Goal: Task Accomplishment & Management: Use online tool/utility

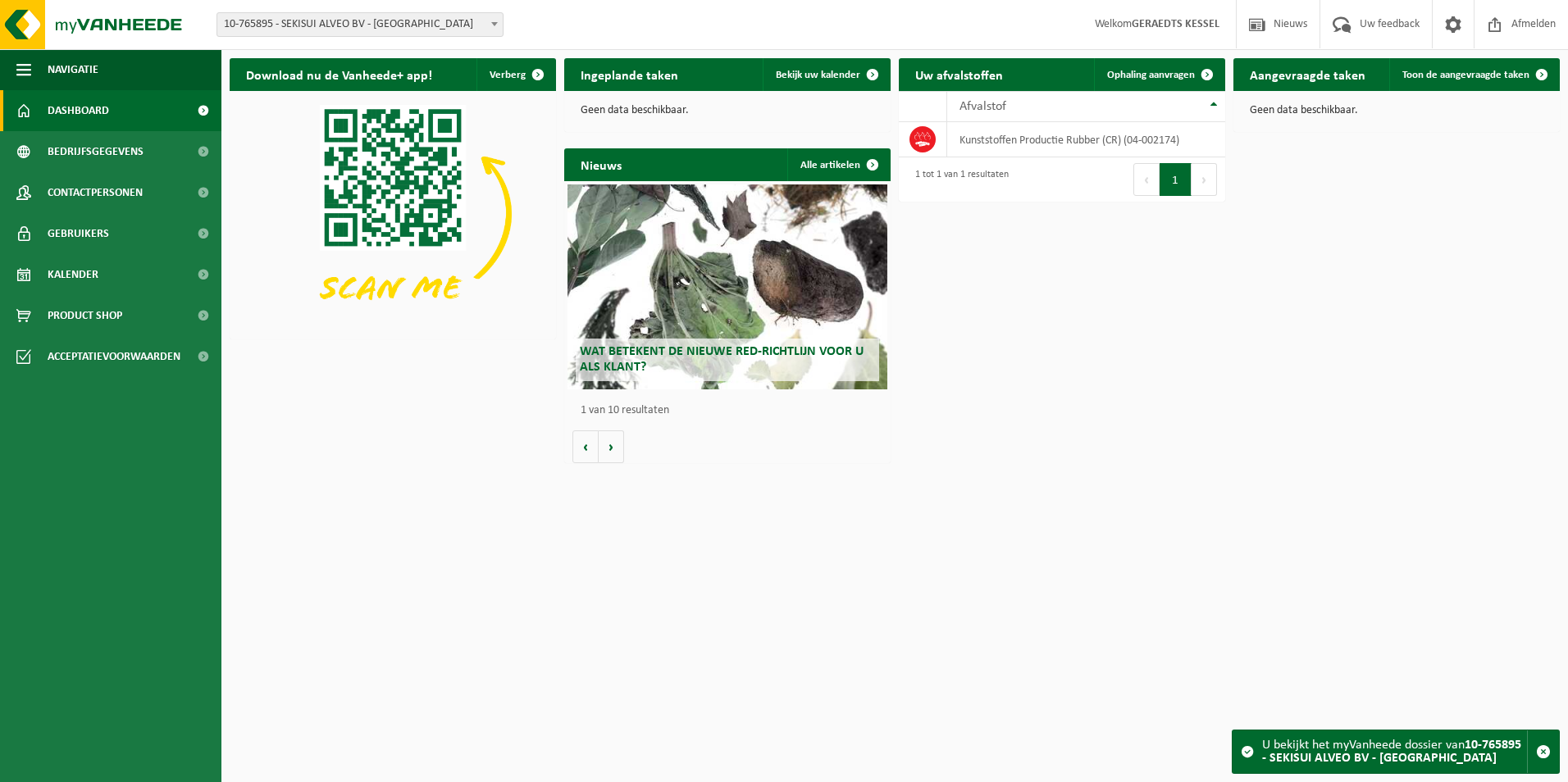
click at [1189, 69] on span "Ophaling aanvragen" at bounding box center [1151, 74] width 87 height 11
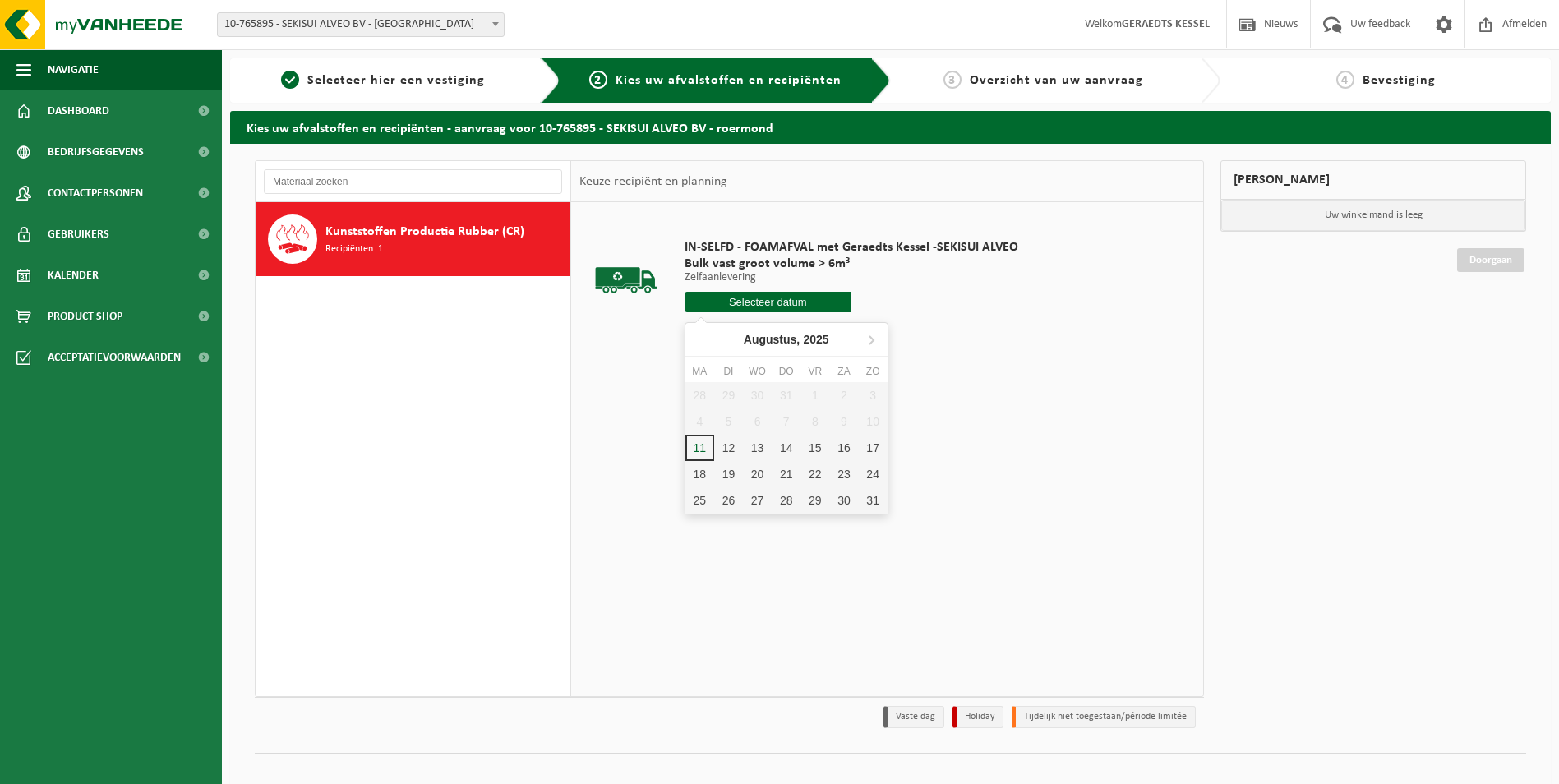
click at [812, 304] on input "text" at bounding box center [768, 302] width 167 height 21
click at [763, 451] on div "13" at bounding box center [757, 448] width 29 height 26
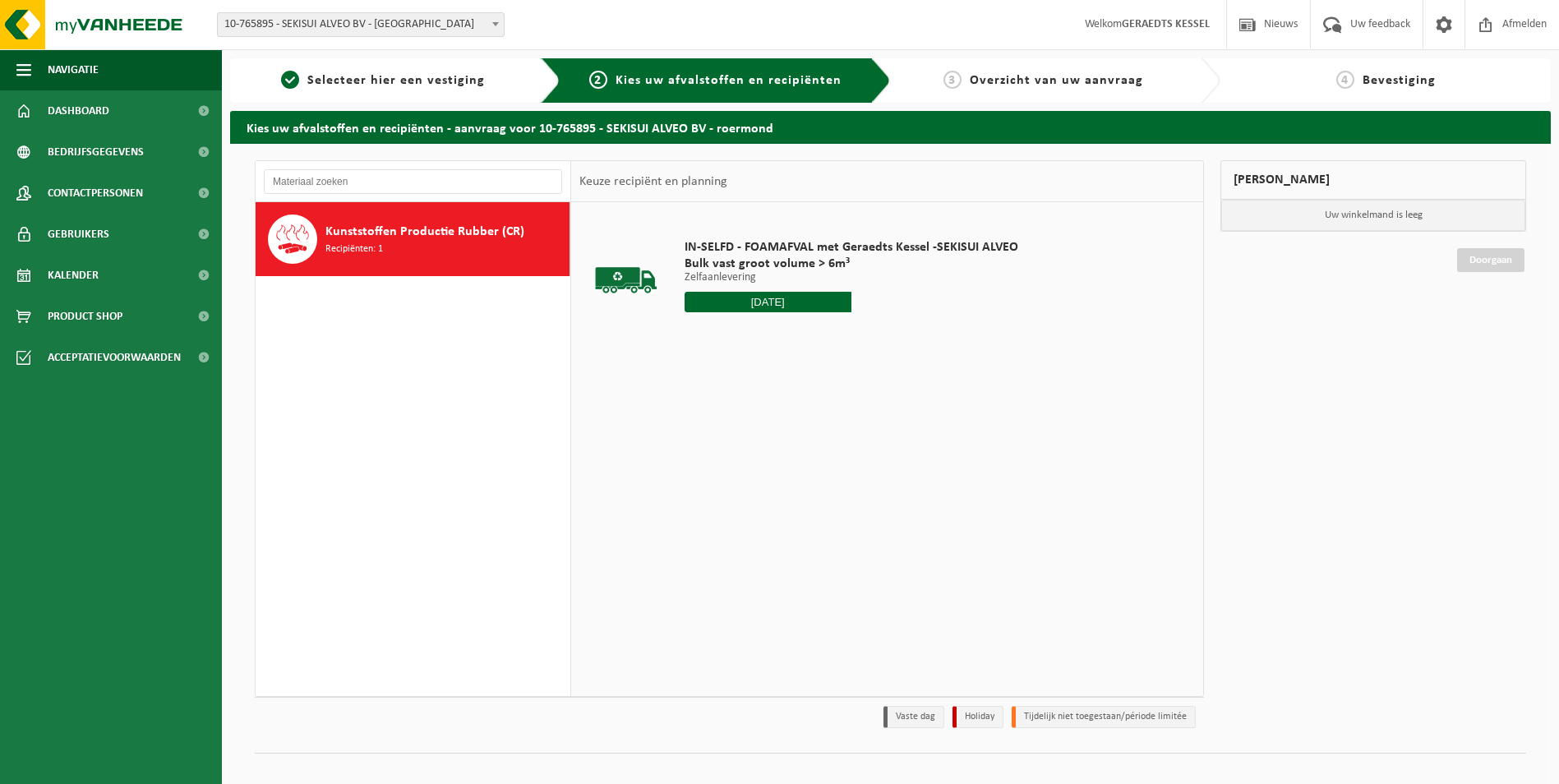
type input "Van [DATE]"
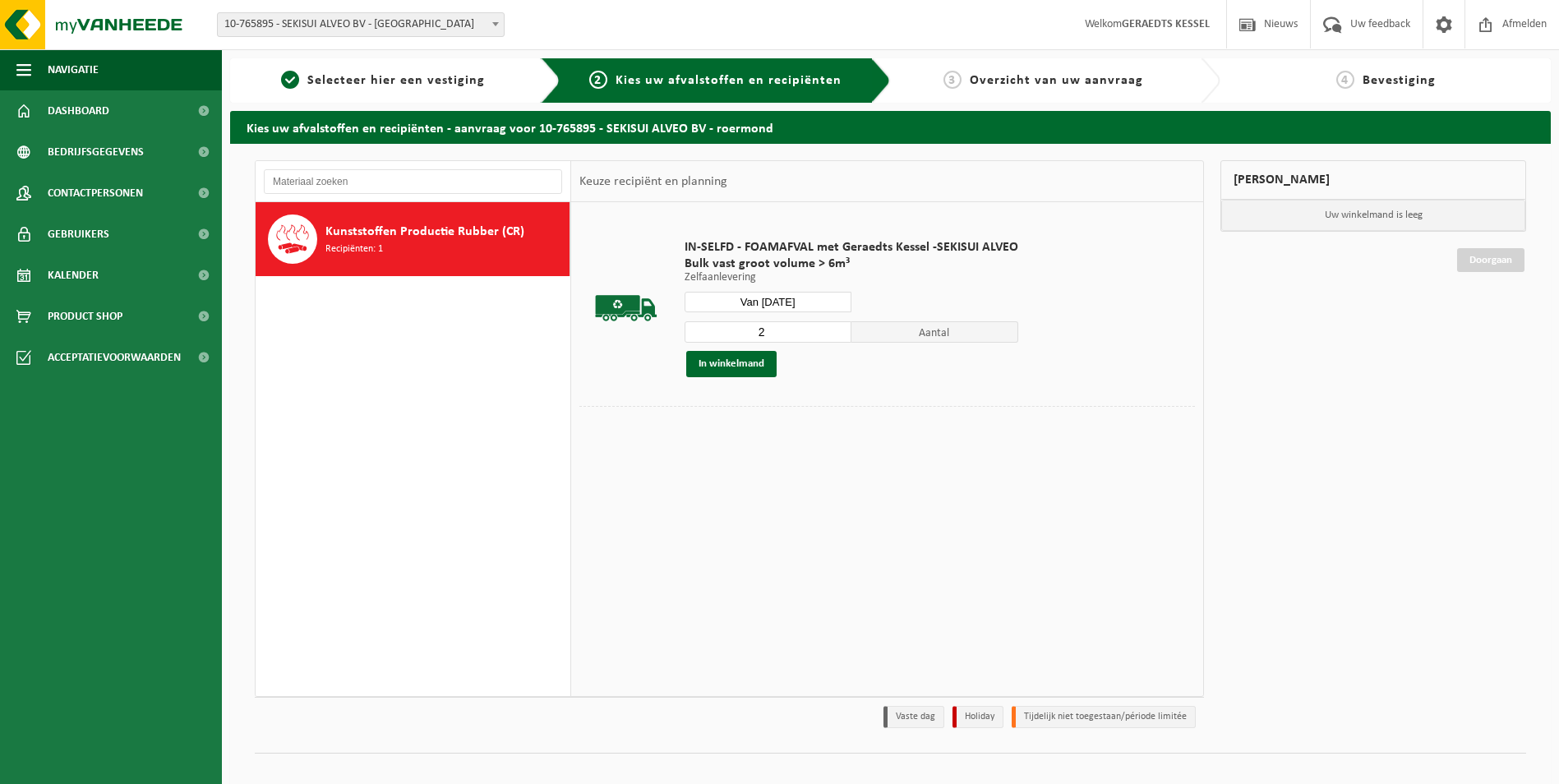
click at [839, 326] on input "2" at bounding box center [768, 332] width 167 height 22
click at [760, 361] on button "In winkelmand" at bounding box center [731, 364] width 90 height 26
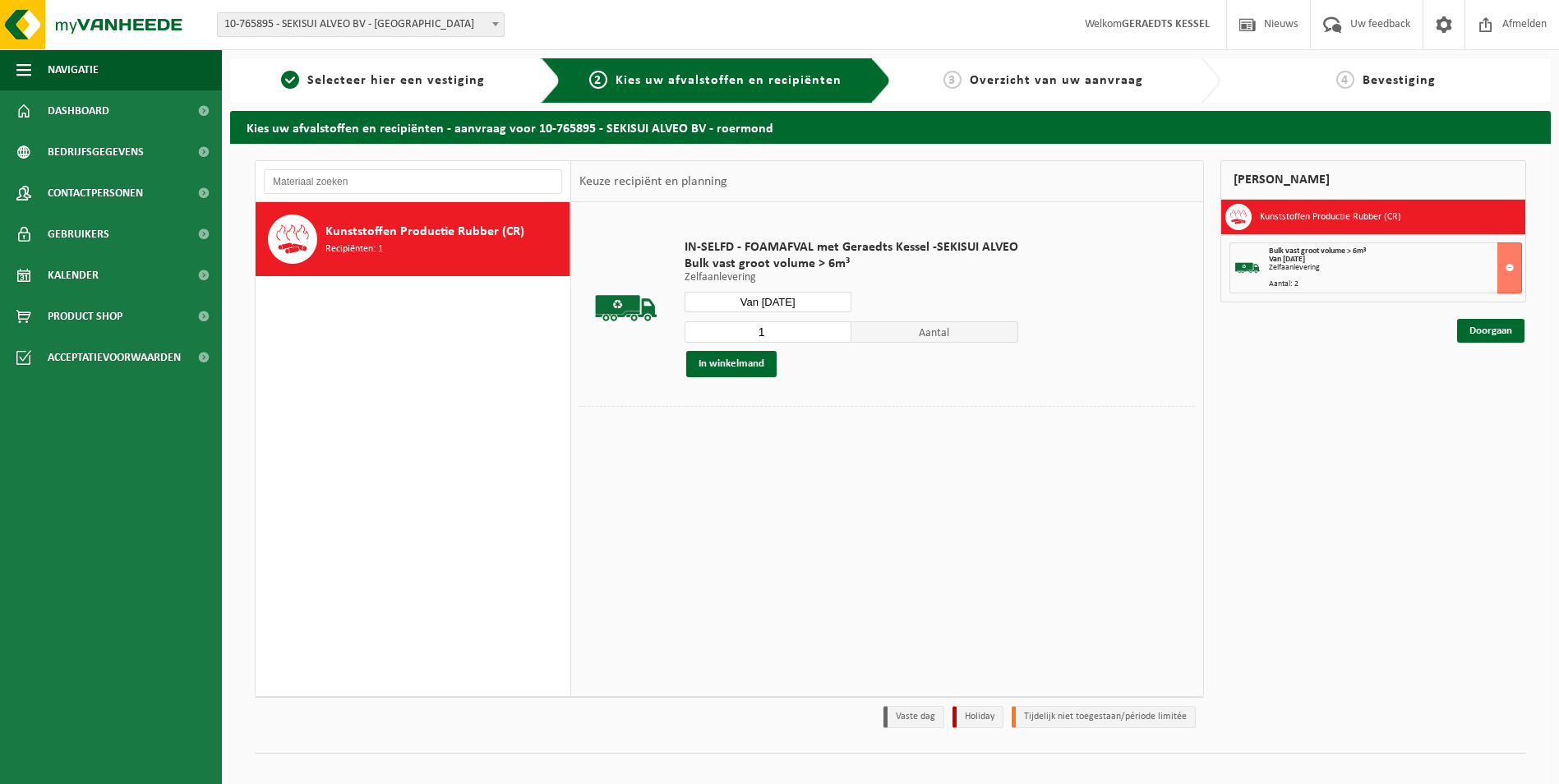
type input "1"
click at [837, 333] on input "1" at bounding box center [768, 332] width 167 height 22
click at [1480, 331] on link "Doorgaan" at bounding box center [1490, 331] width 67 height 24
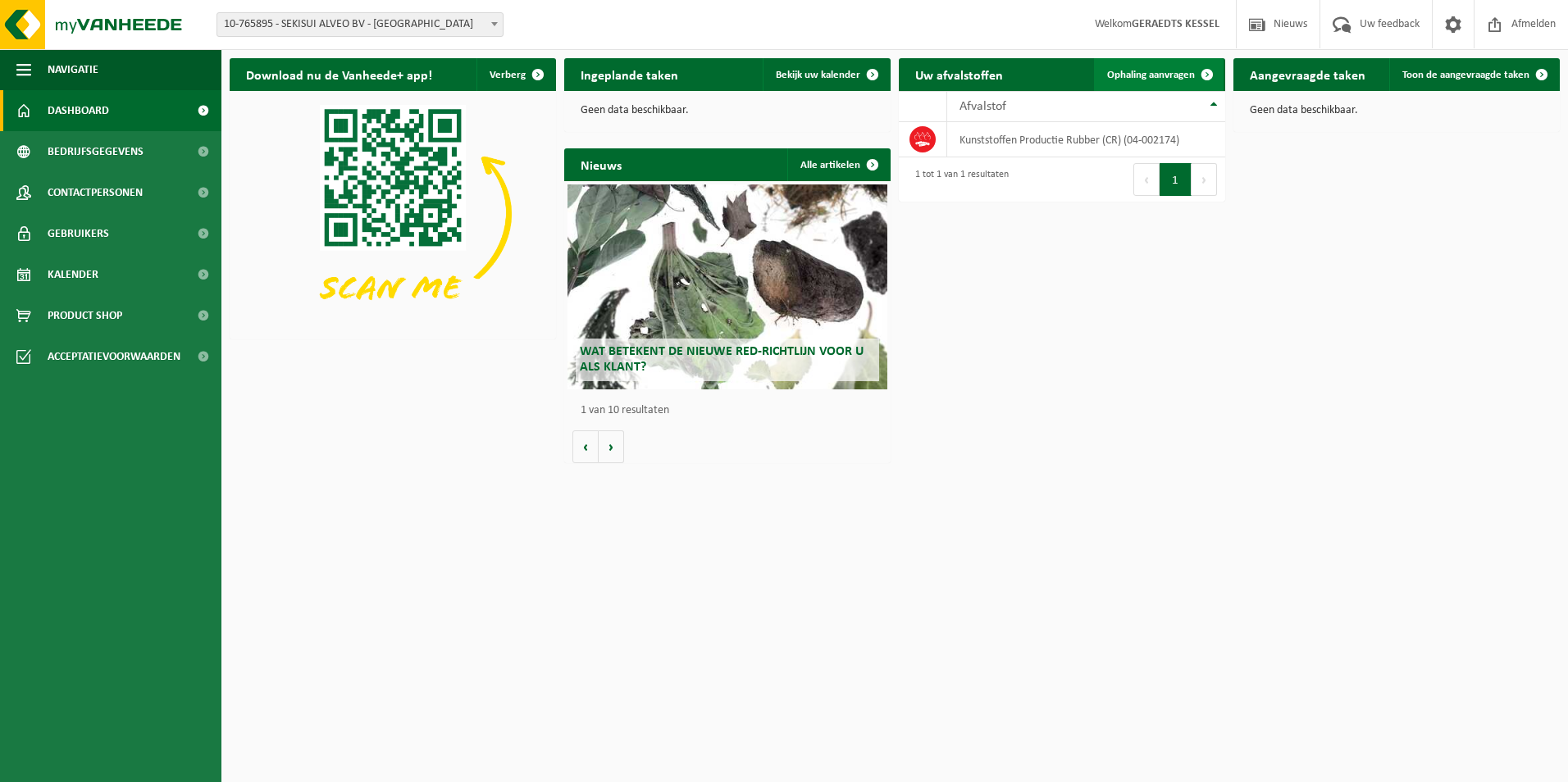
click at [1174, 69] on span "Ophaling aanvragen" at bounding box center [1151, 74] width 87 height 11
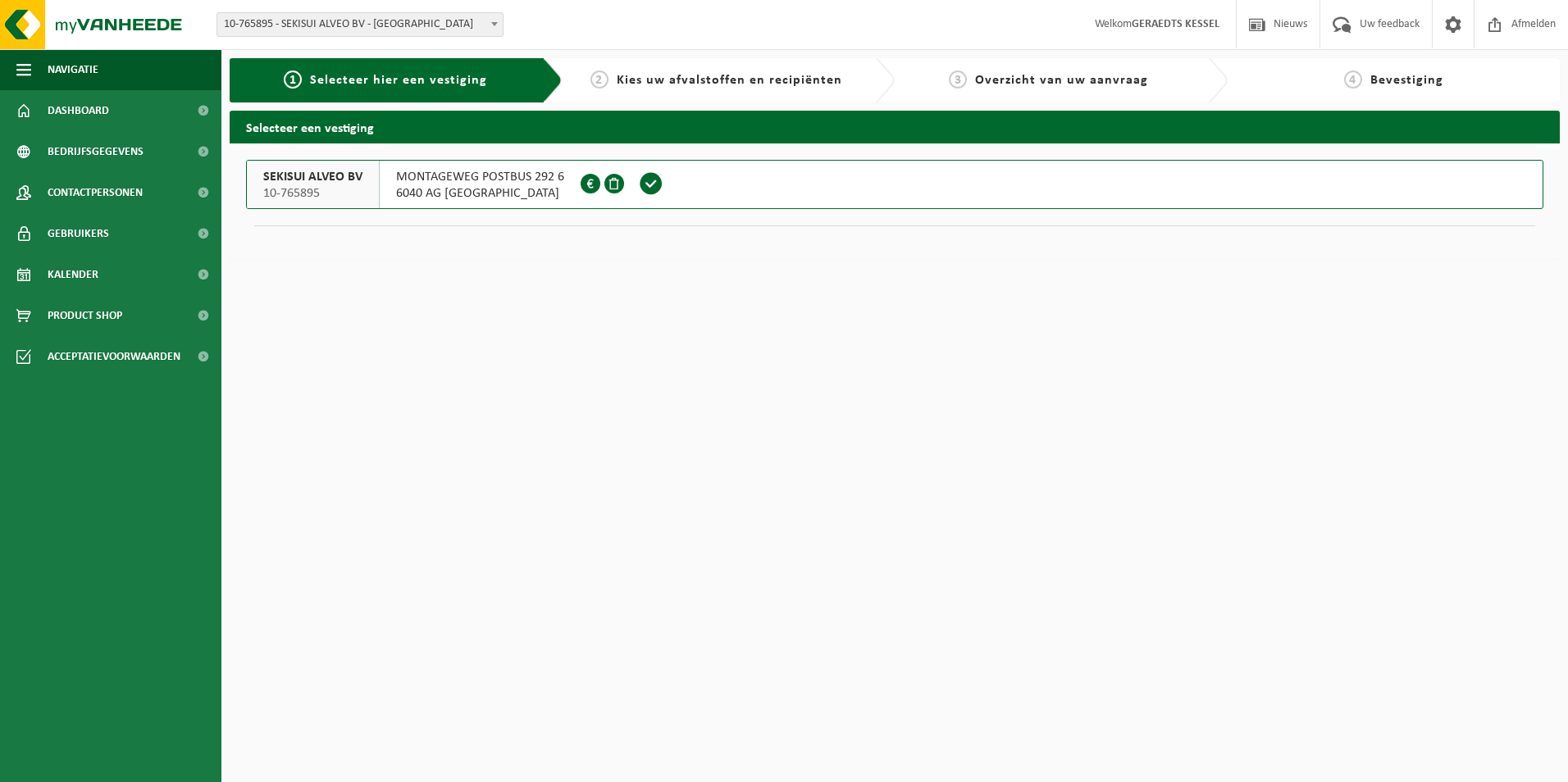
click at [646, 187] on span at bounding box center [651, 184] width 25 height 25
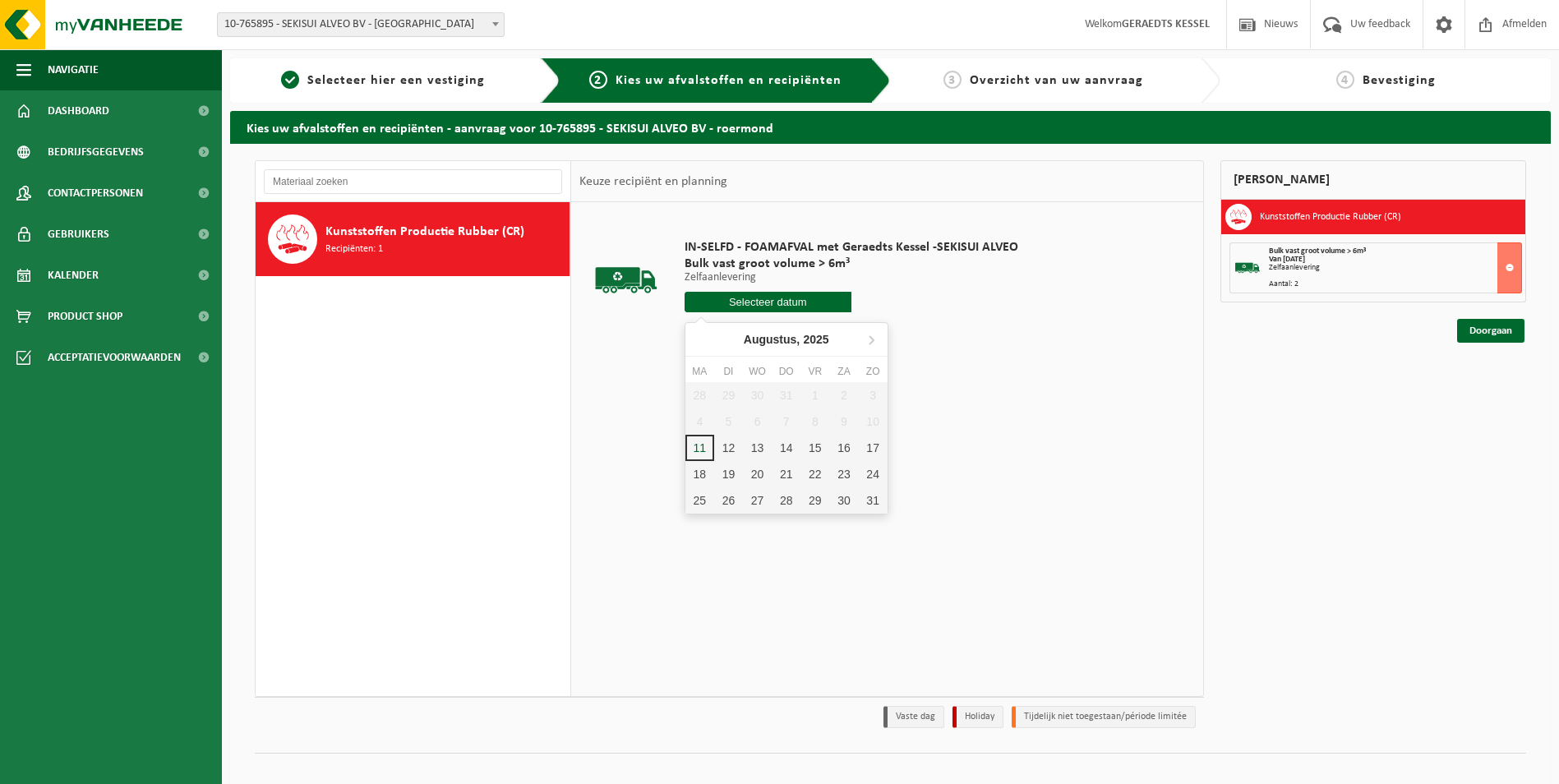
click at [809, 300] on input "text" at bounding box center [768, 302] width 167 height 21
click at [768, 453] on div "13" at bounding box center [757, 448] width 29 height 26
type input "Van [DATE]"
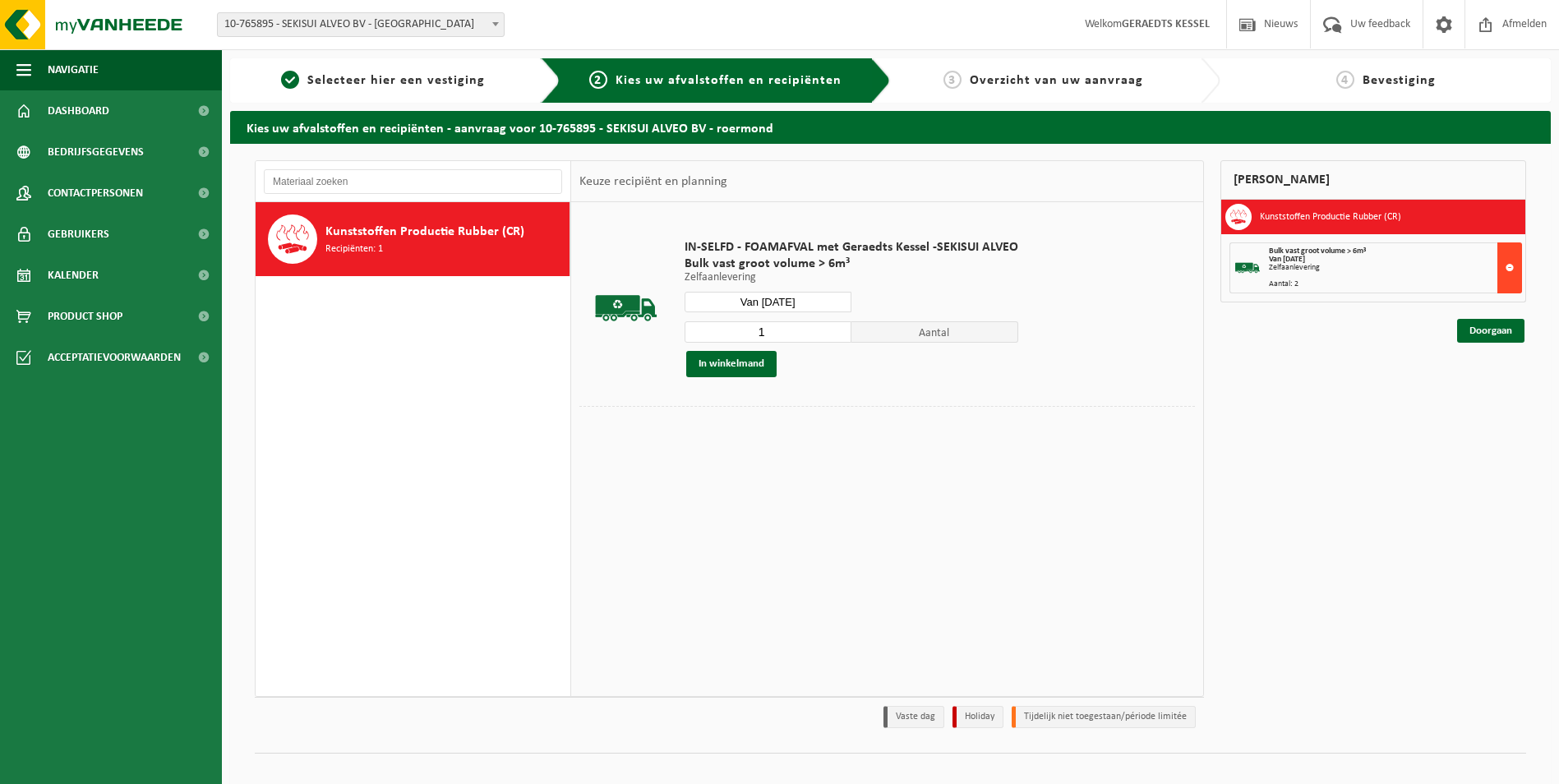
click at [1509, 270] on button at bounding box center [1510, 268] width 25 height 51
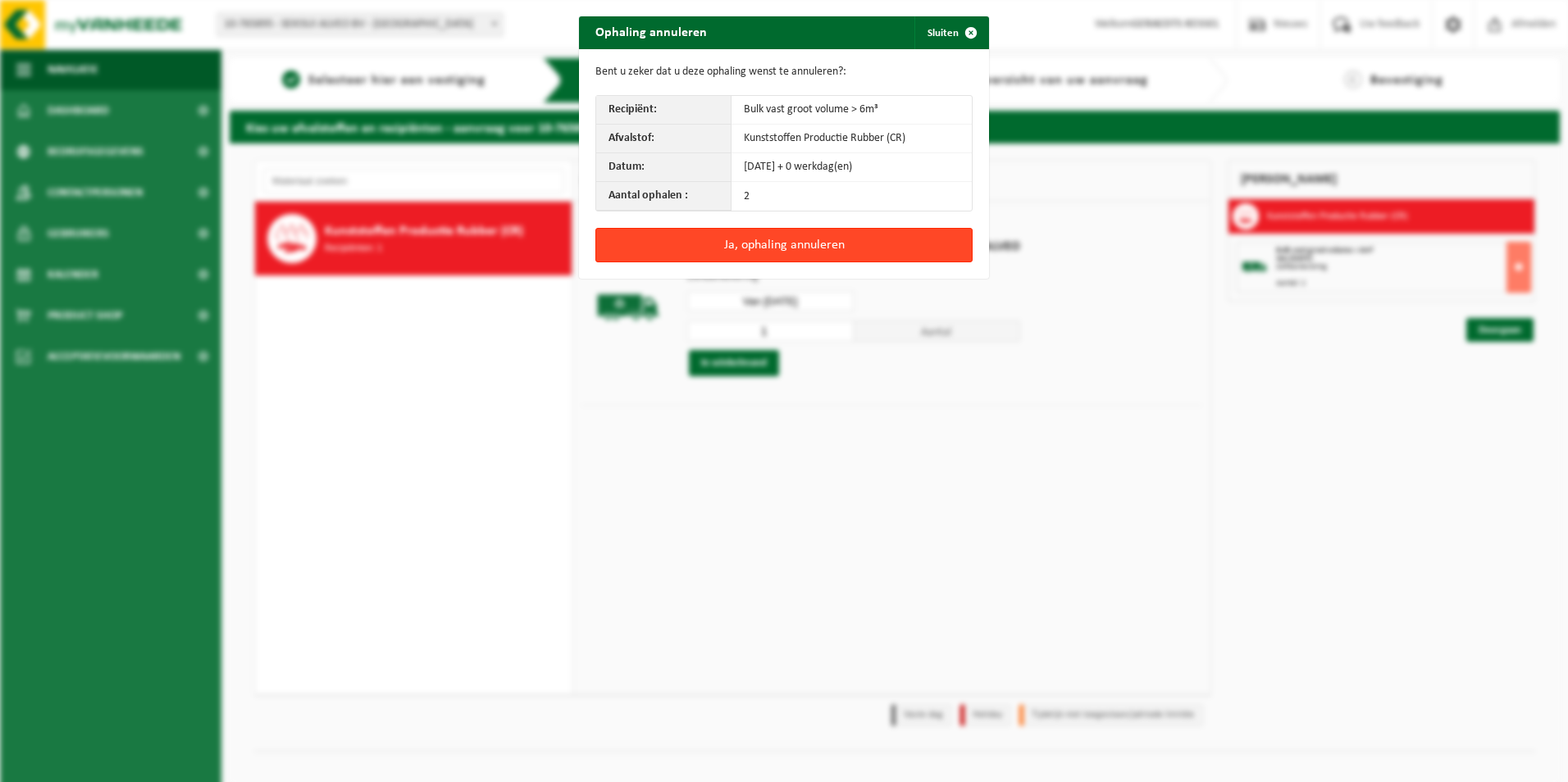
click at [812, 250] on button "Ja, ophaling annuleren" at bounding box center [783, 245] width 377 height 35
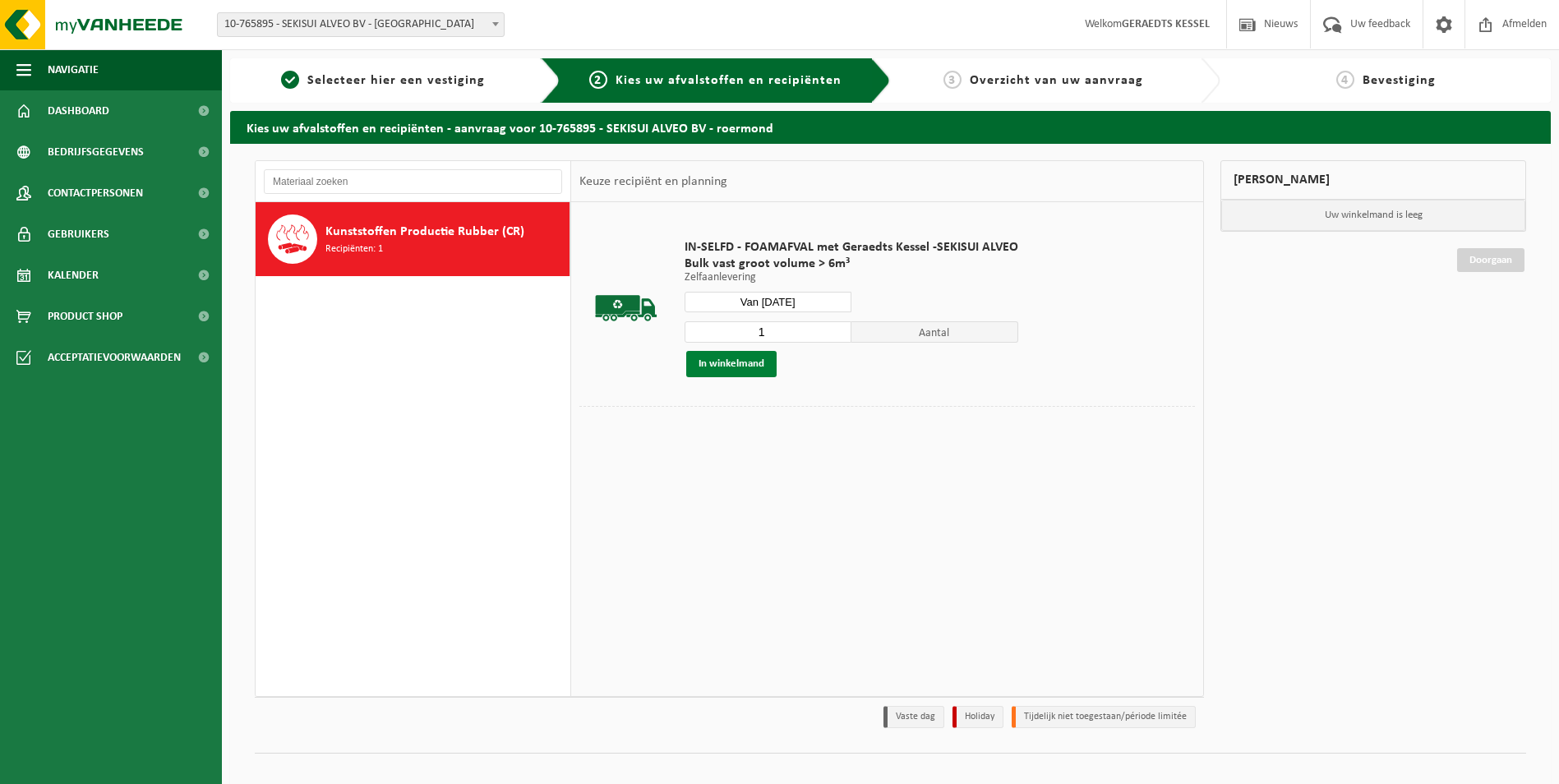
click at [746, 366] on button "In winkelmand" at bounding box center [731, 364] width 90 height 26
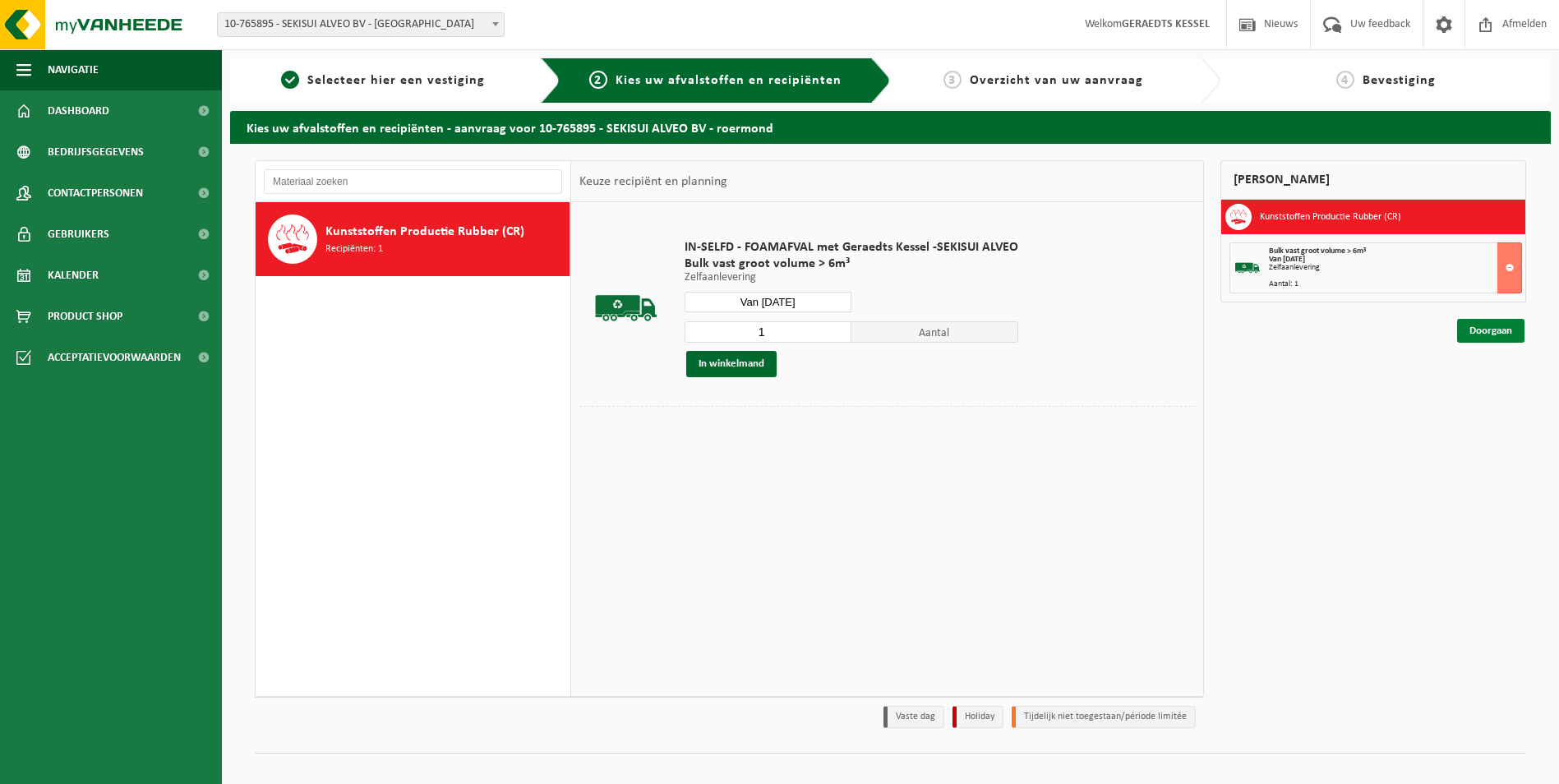
click at [1500, 335] on link "Doorgaan" at bounding box center [1490, 331] width 67 height 24
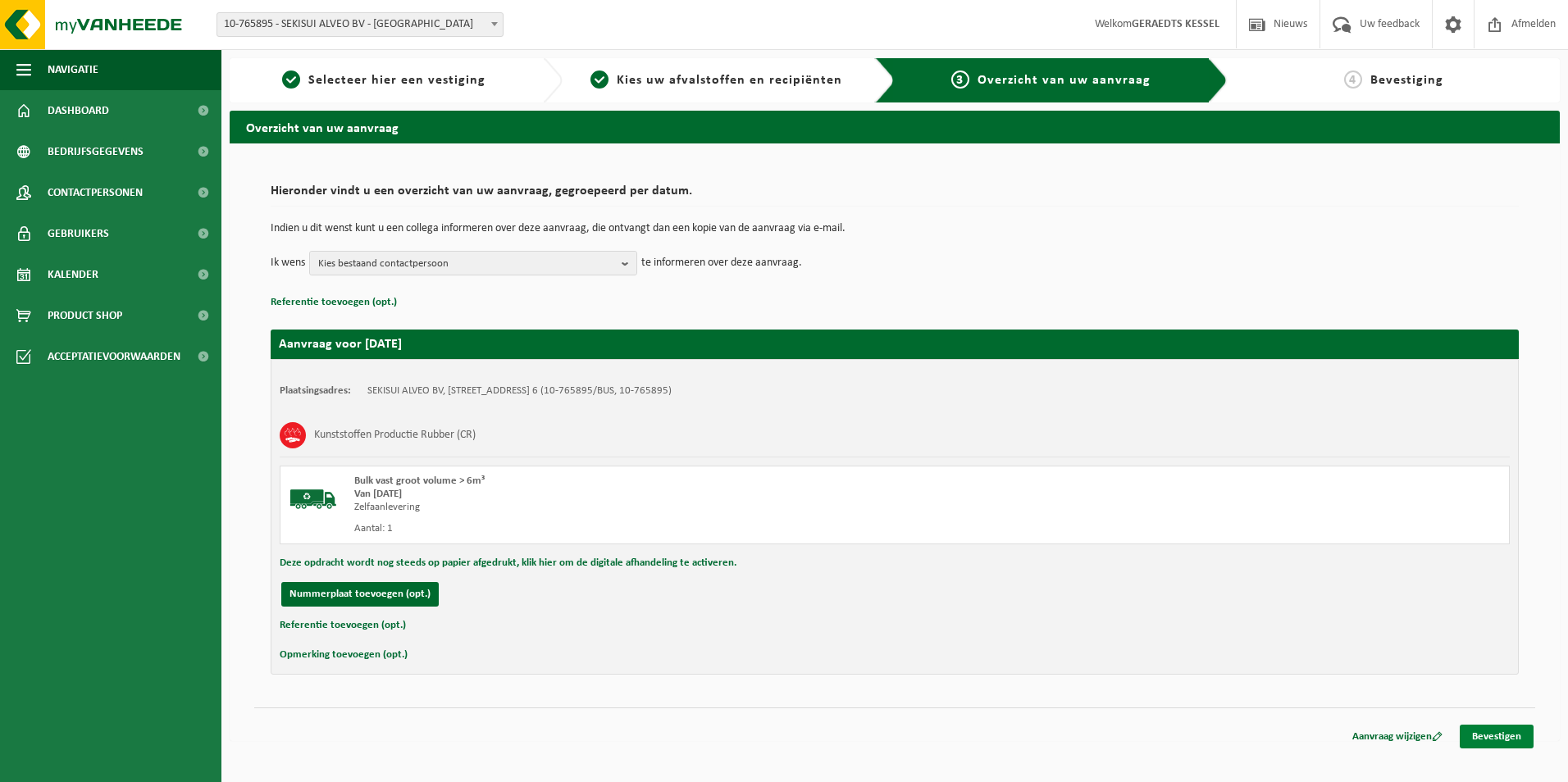
click at [1491, 735] on link "Bevestigen" at bounding box center [1496, 736] width 73 height 24
click at [1503, 737] on link "Bevestigen" at bounding box center [1496, 736] width 73 height 24
